Goal: Task Accomplishment & Management: Manage account settings

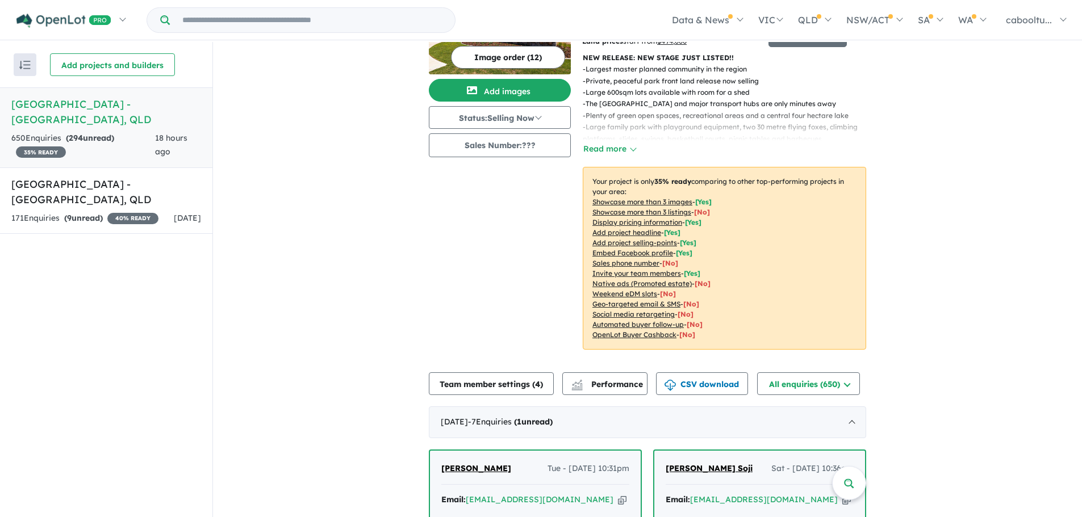
scroll to position [341, 0]
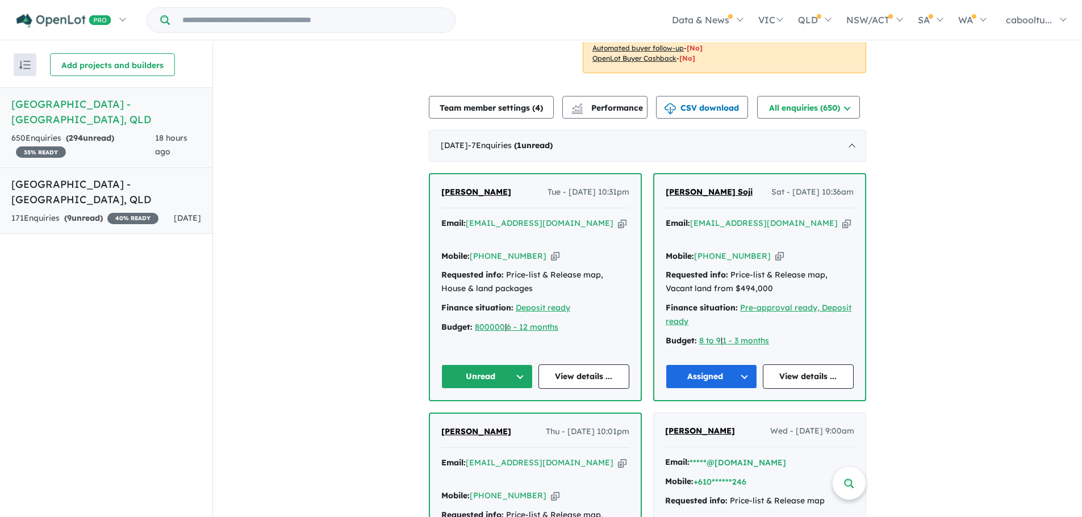
click at [147, 212] on div "171 Enquir ies ( 9 unread) 40 % READY" at bounding box center [84, 219] width 147 height 14
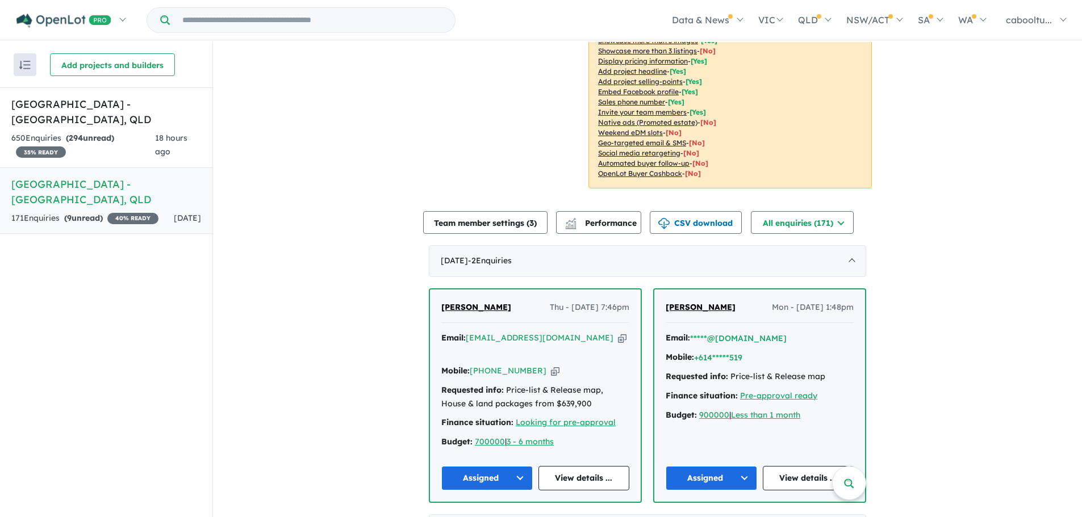
scroll to position [143, 0]
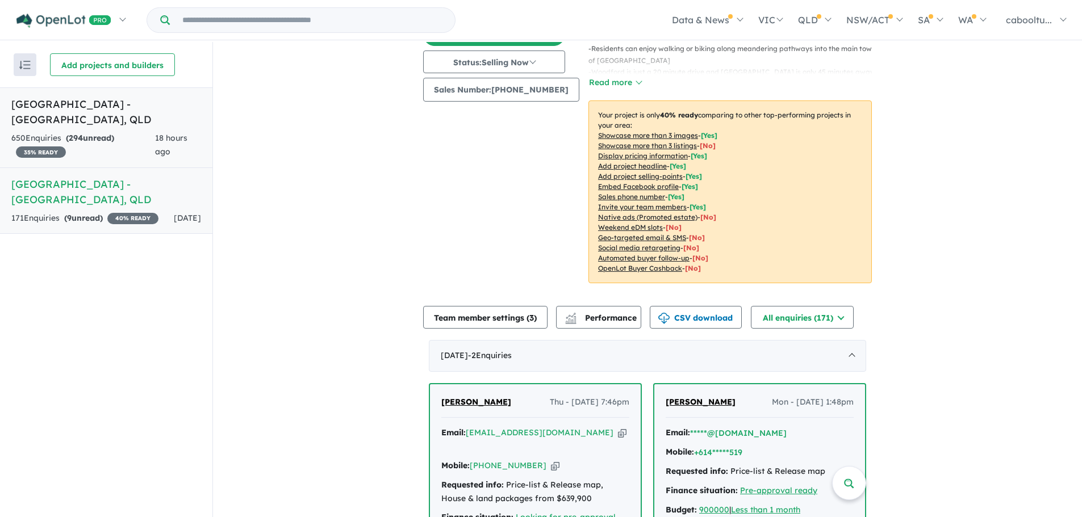
click at [95, 131] on link "[GEOGRAPHIC_DATA] - [GEOGRAPHIC_DATA] , QLD 650 Enquir ies ( 294 unread) 35 % R…" at bounding box center [106, 127] width 212 height 81
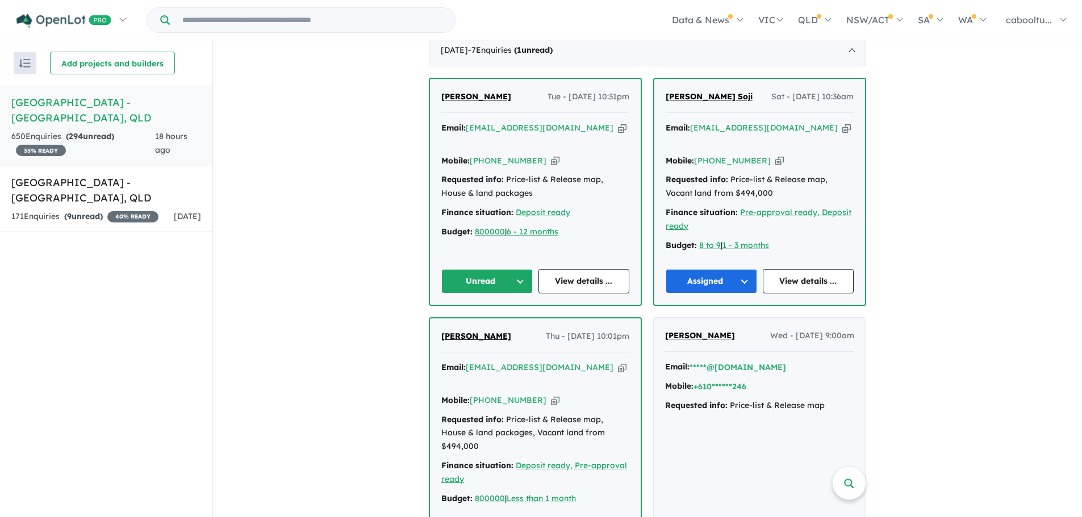
scroll to position [415, 0]
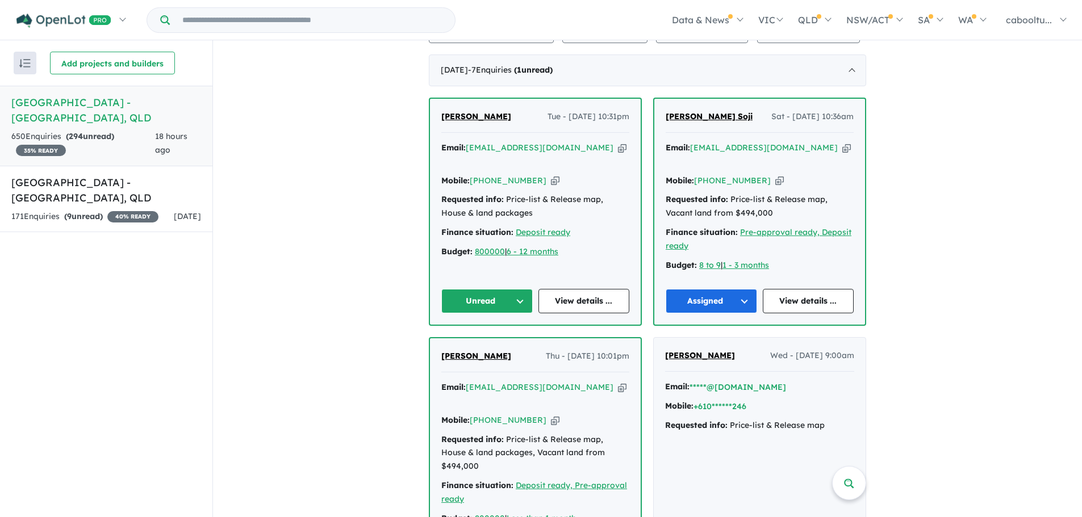
drag, startPoint x: 602, startPoint y: 135, endPoint x: 595, endPoint y: 136, distance: 6.9
click at [618, 142] on icon "button" at bounding box center [622, 148] width 9 height 12
drag, startPoint x: 542, startPoint y: 165, endPoint x: 520, endPoint y: 111, distance: 58.1
click at [551, 175] on icon "button" at bounding box center [555, 181] width 9 height 12
click at [492, 289] on button "Unread" at bounding box center [486, 301] width 91 height 24
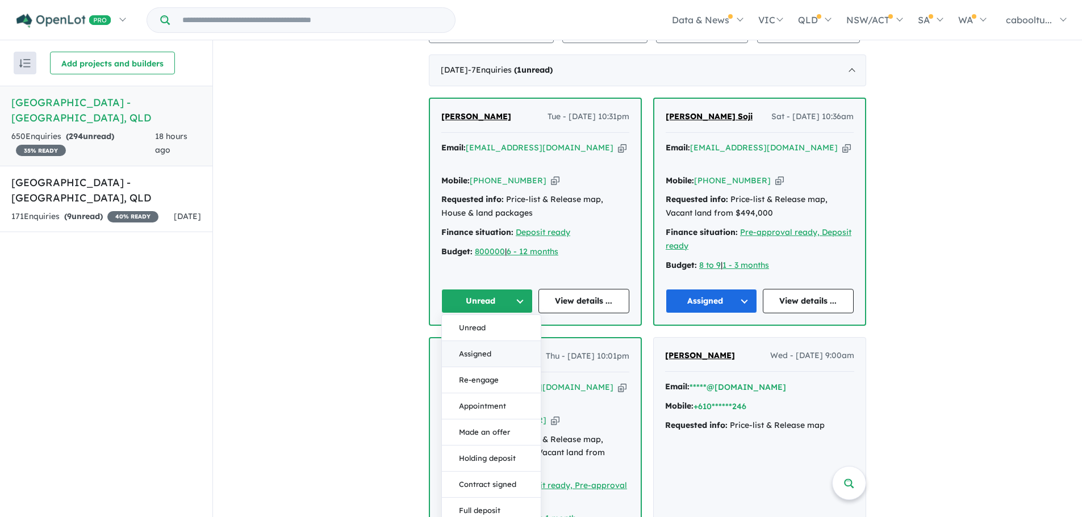
click at [484, 342] on button "Assigned" at bounding box center [491, 354] width 99 height 26
